Goal: Information Seeking & Learning: Check status

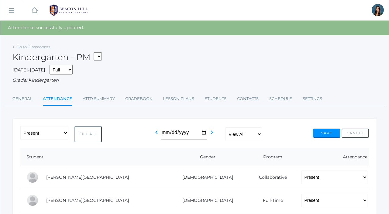
click at [11, 14] on link "icons/ui/navigation/hamburger Created with Sketch." at bounding box center [11, 10] width 22 height 16
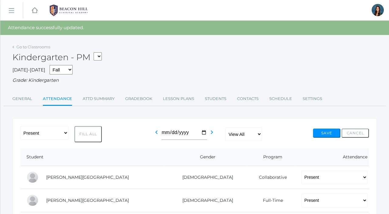
click at [15, 15] on link "icons/ui/navigation/hamburger Created with Sketch." at bounding box center [11, 10] width 22 height 16
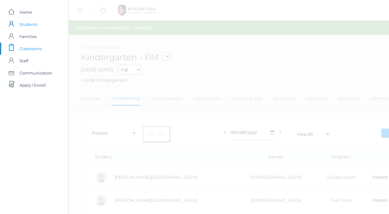
click at [14, 26] on link "icons/user/plain Created with Sketch. Students" at bounding box center [34, 24] width 68 height 12
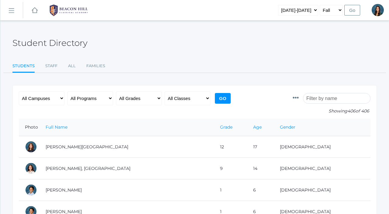
click at [327, 100] on input "search" at bounding box center [336, 98] width 67 height 11
type input "noah"
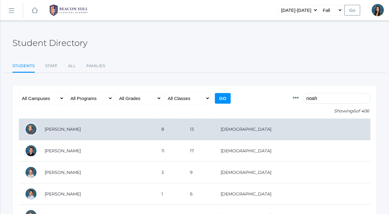
click at [99, 129] on td "Boucher, Noah" at bounding box center [97, 129] width 117 height 22
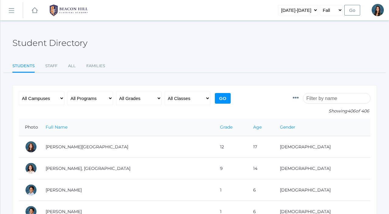
type input "noah"
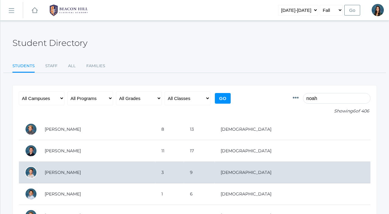
click at [101, 179] on td "Gregg, Noah" at bounding box center [97, 173] width 117 height 22
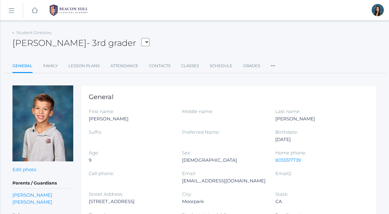
click at [271, 65] on icon at bounding box center [273, 64] width 5 height 8
click at [286, 89] on link "Communication" at bounding box center [295, 90] width 36 height 12
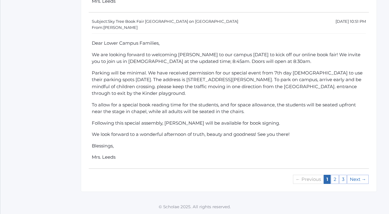
scroll to position [5060, 0]
click at [333, 179] on link "2" at bounding box center [335, 179] width 8 height 9
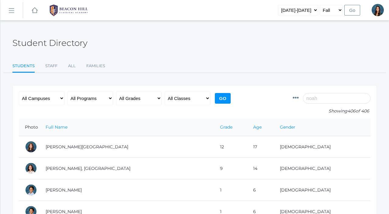
click at [321, 99] on input "noah" at bounding box center [336, 98] width 67 height 11
click at [189, 98] on select "All Classes Grammar - *KIND - Kindergarten AM - *KIND - Kindergarten PM - *KNDC…" at bounding box center [188, 98] width 46 height 14
select select "1990"
click at [165, 91] on select "All Classes Grammar - *KIND - Kindergarten AM - *KIND - Kindergarten PM - *KNDC…" at bounding box center [188, 98] width 46 height 14
click at [220, 98] on input "Go" at bounding box center [223, 98] width 16 height 11
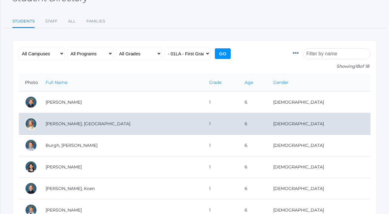
scroll to position [51, 0]
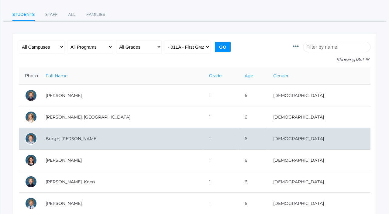
click at [137, 138] on td "Burgh, [PERSON_NAME]" at bounding box center [120, 139] width 163 height 22
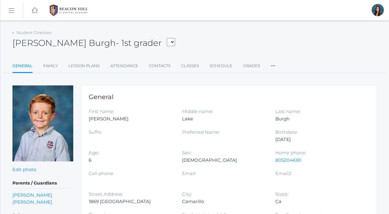
click at [272, 68] on icon at bounding box center [273, 64] width 5 height 8
click at [283, 87] on link "Communication" at bounding box center [295, 90] width 36 height 12
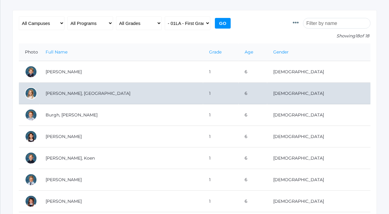
scroll to position [75, 0]
click at [94, 91] on td "[PERSON_NAME], [GEOGRAPHIC_DATA]" at bounding box center [120, 93] width 163 height 22
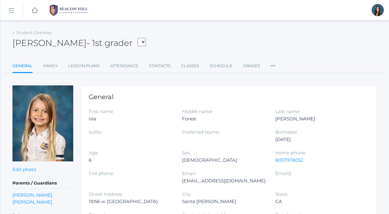
click at [272, 65] on icon at bounding box center [273, 64] width 5 height 8
click at [283, 88] on link "Communication" at bounding box center [295, 90] width 36 height 12
